Goal: Task Accomplishment & Management: Complete application form

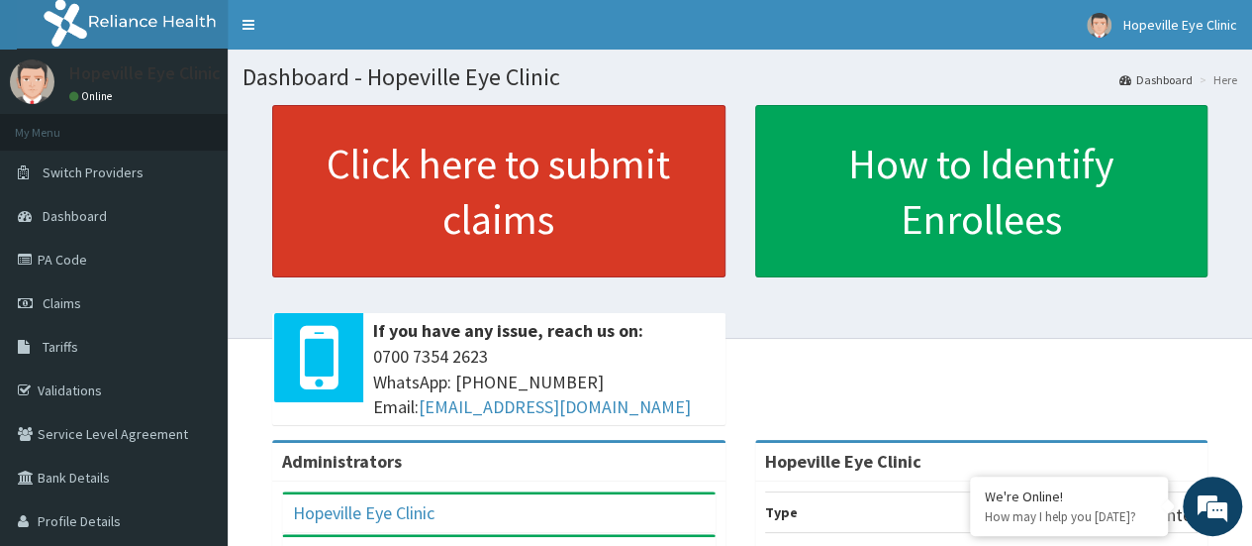
click at [489, 199] on link "Click here to submit claims" at bounding box center [498, 191] width 453 height 172
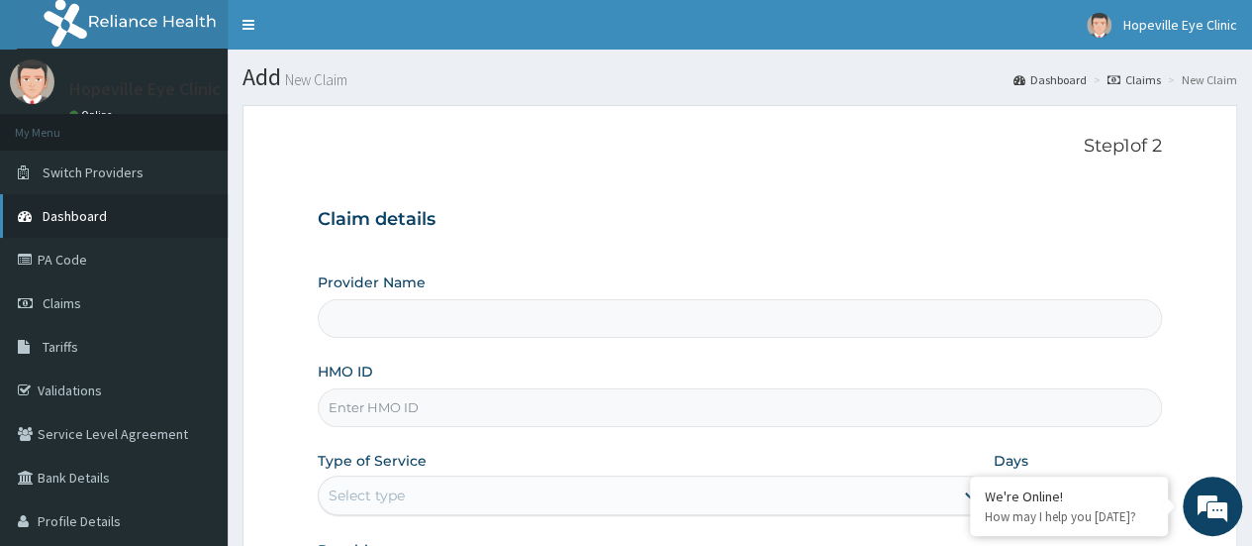
type input "Hopeville Eye Clinic"
click at [105, 207] on link "Dashboard" at bounding box center [114, 216] width 228 height 44
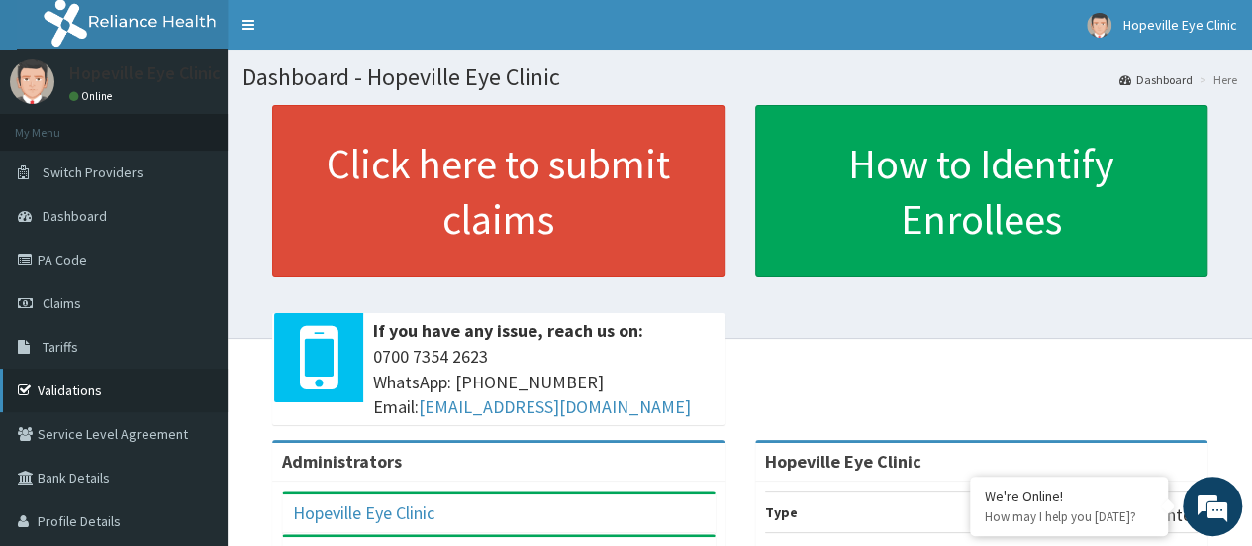
click at [92, 395] on link "Validations" at bounding box center [114, 390] width 228 height 44
